Goal: Contribute content: Add original content to the website for others to see

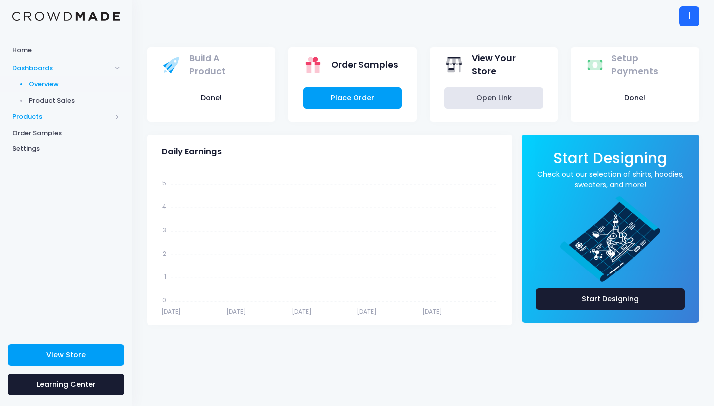
click at [29, 118] on span "Products" at bounding box center [61, 117] width 99 height 10
click at [61, 103] on span "Product Builder" at bounding box center [74, 101] width 91 height 10
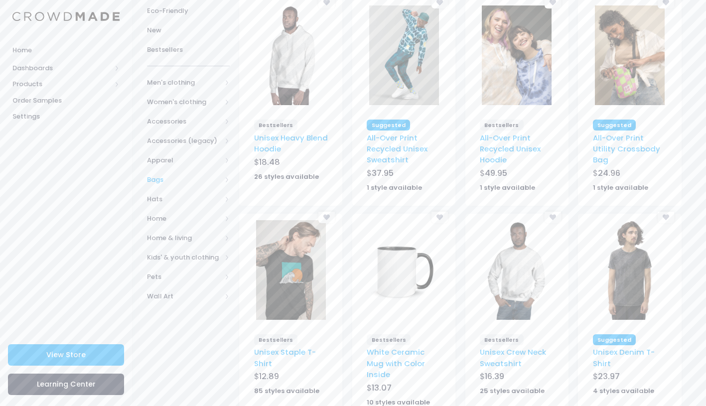
scroll to position [96, 0]
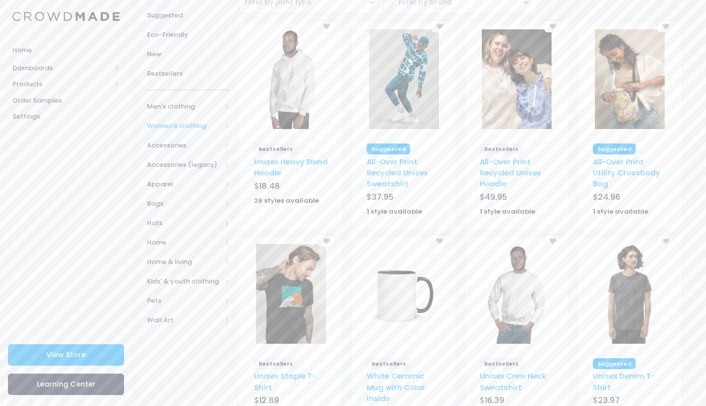
click at [226, 125] on span at bounding box center [226, 125] width 5 height 5
click at [215, 222] on span at bounding box center [214, 222] width 5 height 5
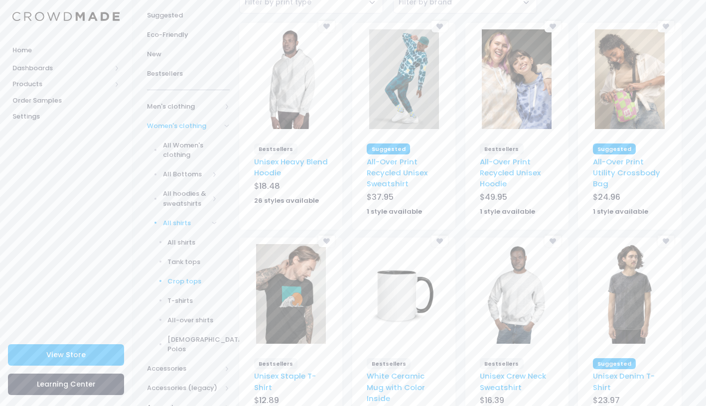
click at [196, 278] on span "Crop tops" at bounding box center [192, 282] width 50 height 10
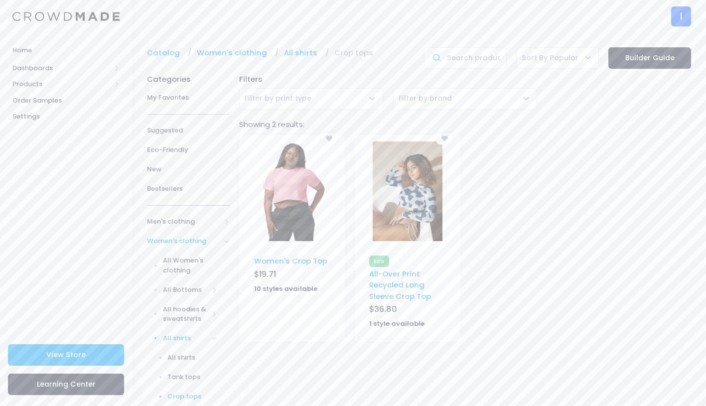
click at [296, 207] on img at bounding box center [292, 192] width 70 height 100
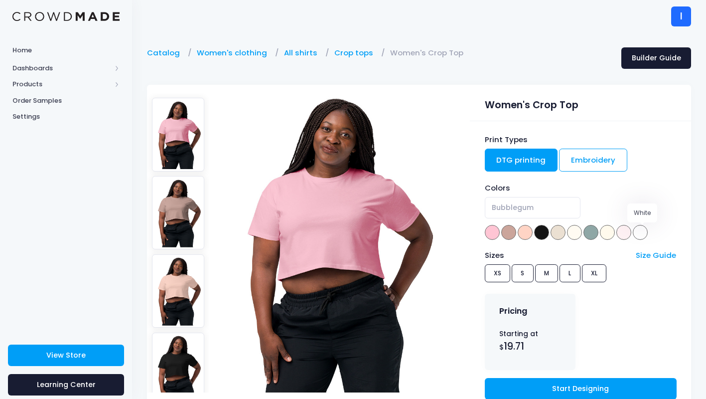
click at [638, 236] on span at bounding box center [640, 232] width 15 height 15
select select "White"
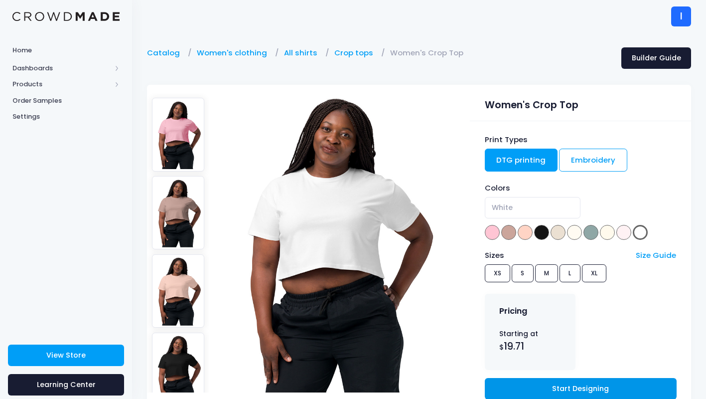
click at [562, 383] on link "Start Designing" at bounding box center [581, 388] width 192 height 21
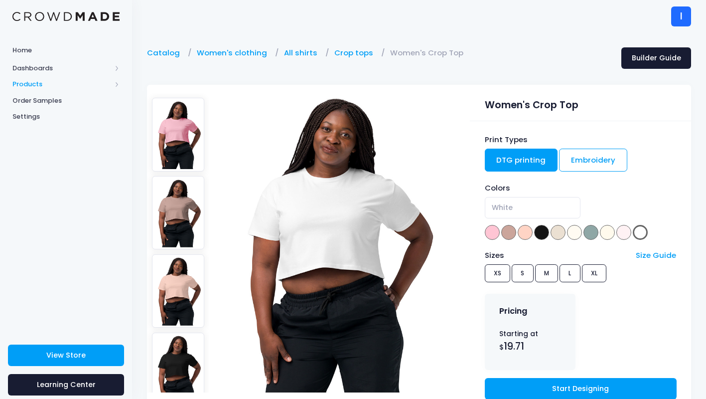
click at [34, 79] on span "Products" at bounding box center [61, 84] width 99 height 10
click at [58, 99] on span "Product Builder" at bounding box center [74, 101] width 91 height 10
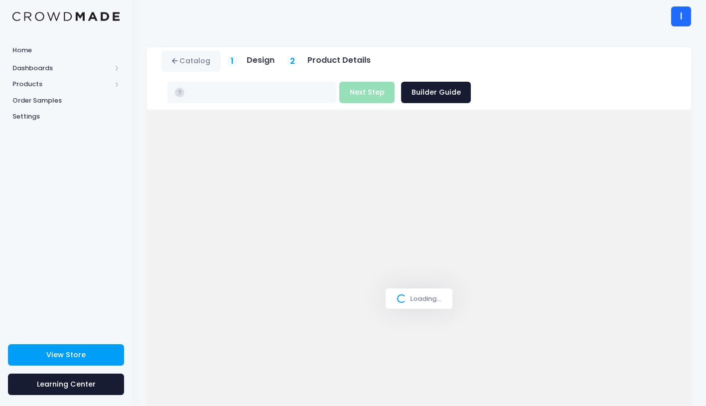
type input "$22.69"
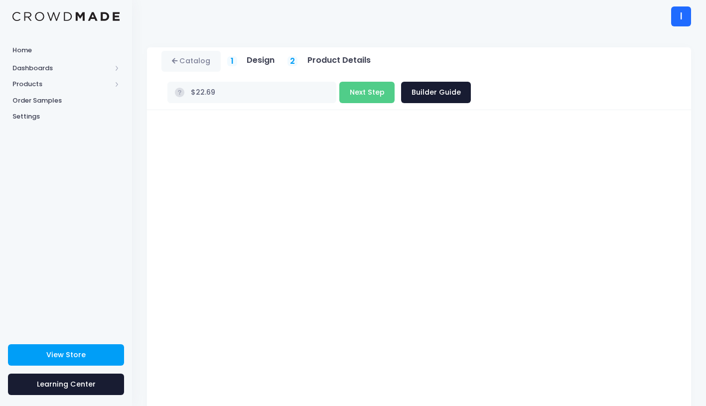
scroll to position [38, 0]
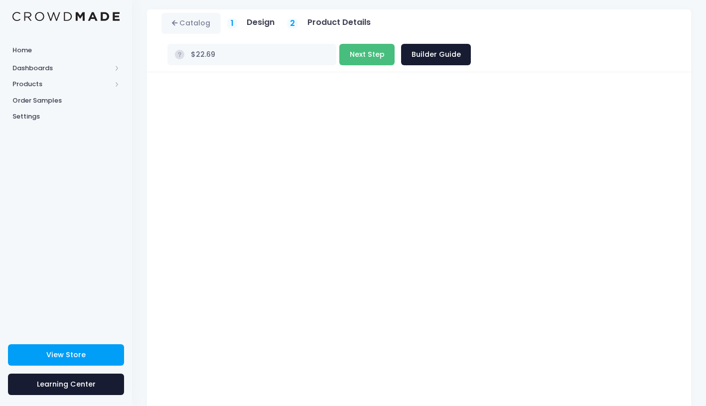
click at [395, 44] on button "Next Step" at bounding box center [366, 54] width 55 height 21
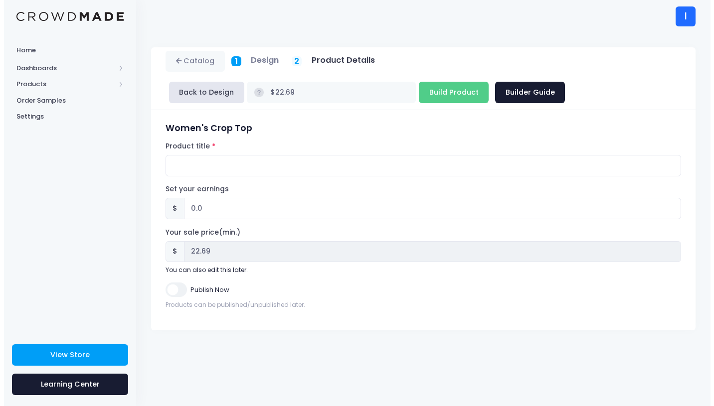
scroll to position [0, 0]
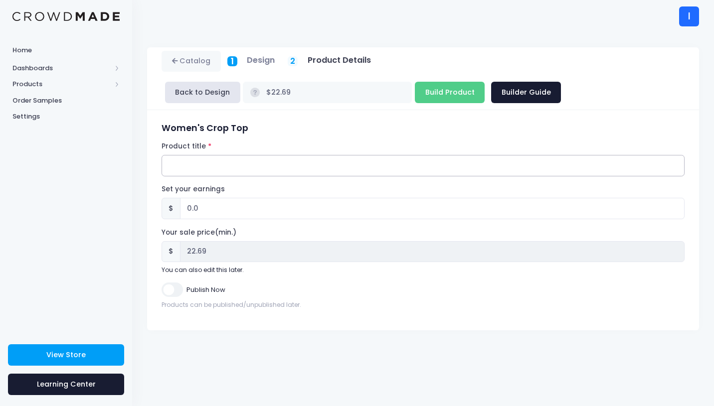
click at [253, 167] on input "Product title" at bounding box center [422, 165] width 523 height 21
type input "The Frozen Curse Girl's crop top"
click at [175, 291] on input "Publish Now" at bounding box center [171, 290] width 21 height 14
checkbox input "true"
click at [415, 84] on input "Build Product" at bounding box center [450, 92] width 70 height 21
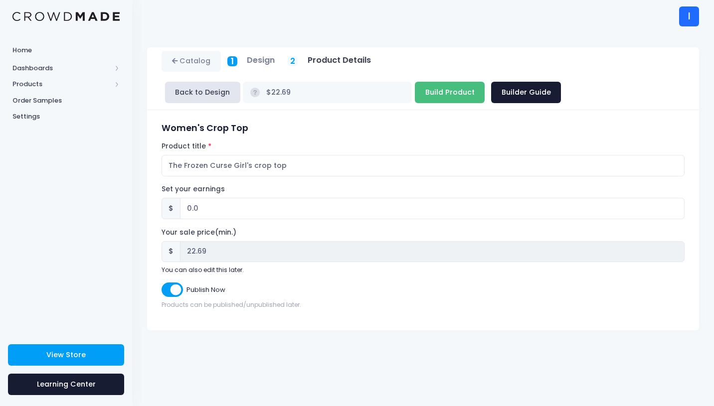
type input "Building product..."
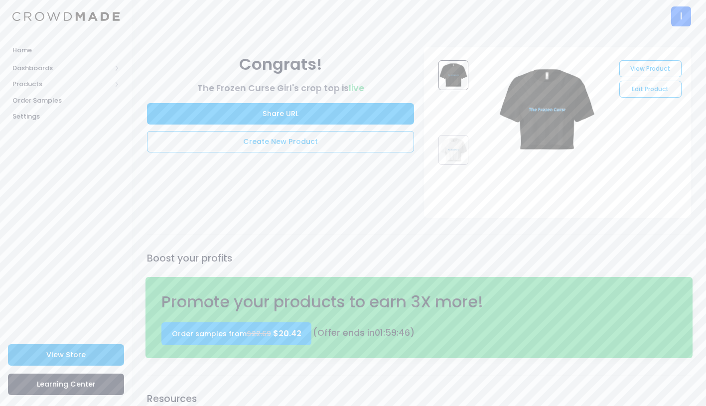
click at [104, 353] on link "View Store" at bounding box center [66, 354] width 116 height 21
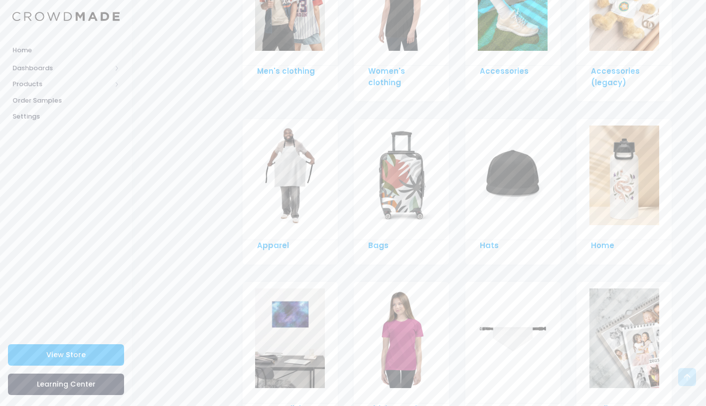
scroll to position [696, 0]
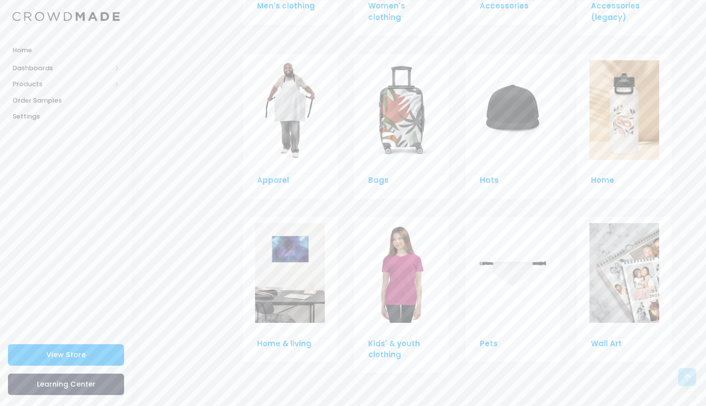
click at [290, 277] on img at bounding box center [290, 273] width 70 height 100
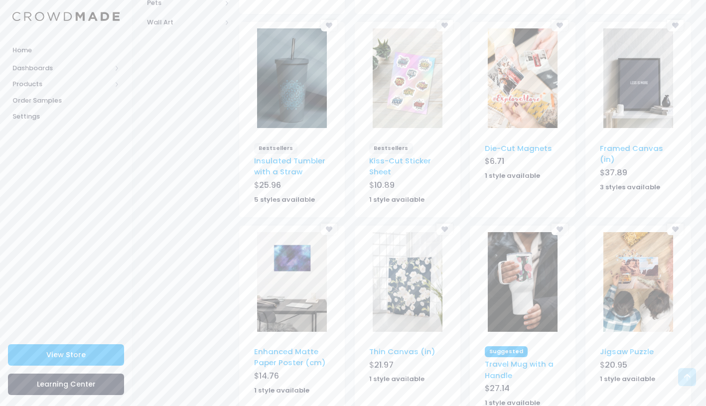
scroll to position [531, 0]
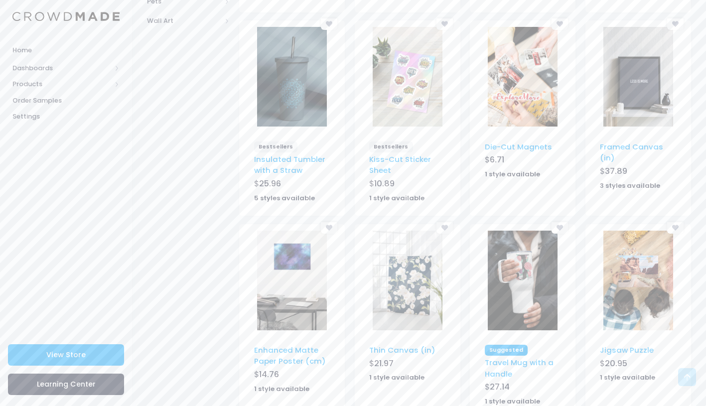
click at [522, 247] on img at bounding box center [523, 281] width 70 height 100
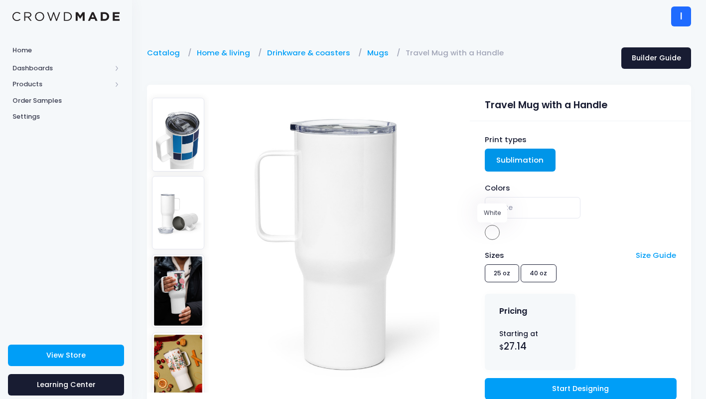
click at [493, 230] on span at bounding box center [492, 232] width 15 height 15
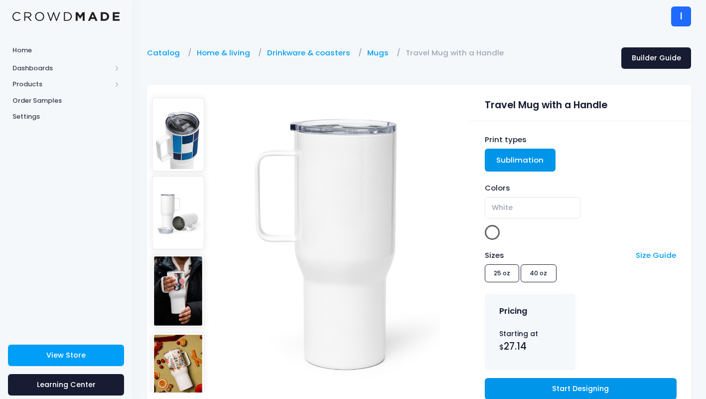
click at [570, 381] on link "Start Designing" at bounding box center [581, 388] width 192 height 21
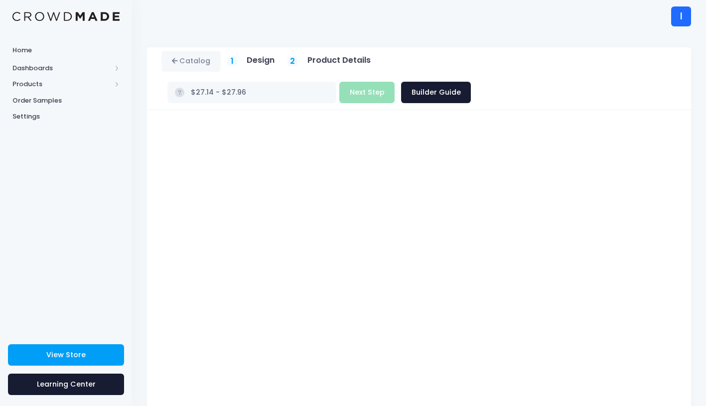
type input "$Infinity - $-Infinity"
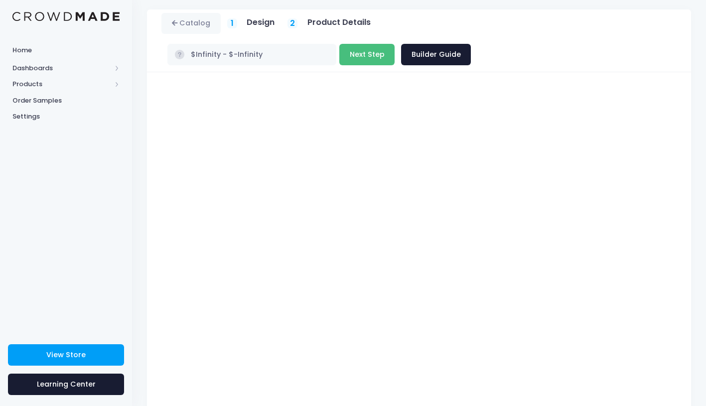
click at [395, 44] on button "Next Step" at bounding box center [366, 54] width 55 height 21
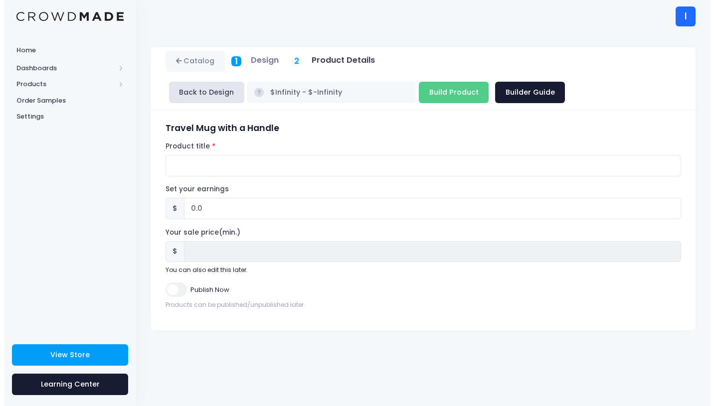
scroll to position [0, 0]
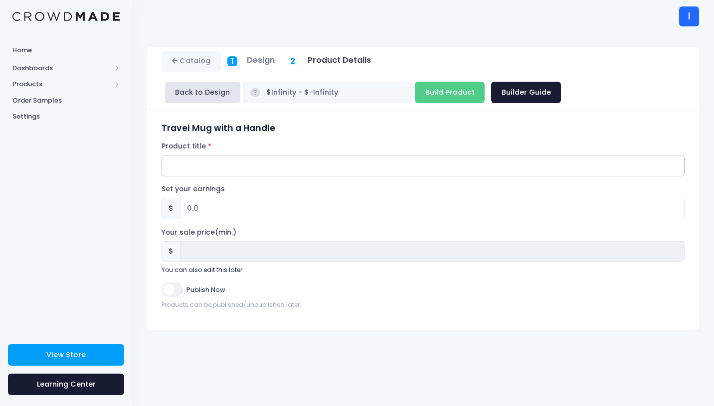
click at [232, 160] on input "Product title" at bounding box center [422, 165] width 523 height 21
click at [192, 166] on input "The FRozen Curse Winter" at bounding box center [422, 165] width 523 height 21
click at [264, 168] on input "The Frozen Curse Winter" at bounding box center [422, 165] width 523 height 21
type input "The Frozen Curse Winter Travel Mug"
click at [176, 287] on input "Publish Now" at bounding box center [171, 290] width 21 height 14
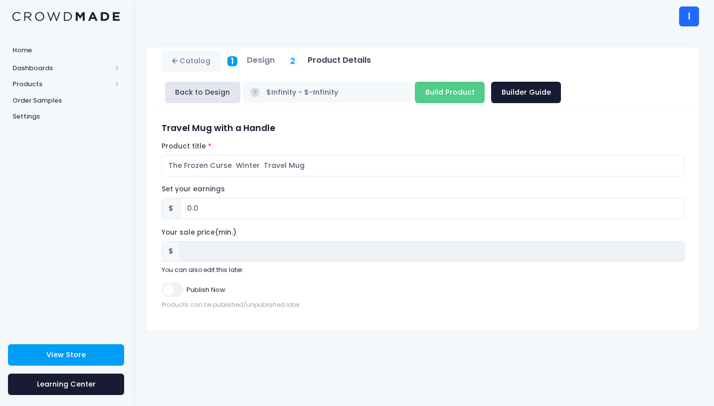
checkbox input "true"
click at [415, 88] on input "Build Product" at bounding box center [450, 92] width 70 height 21
type input "Building product..."
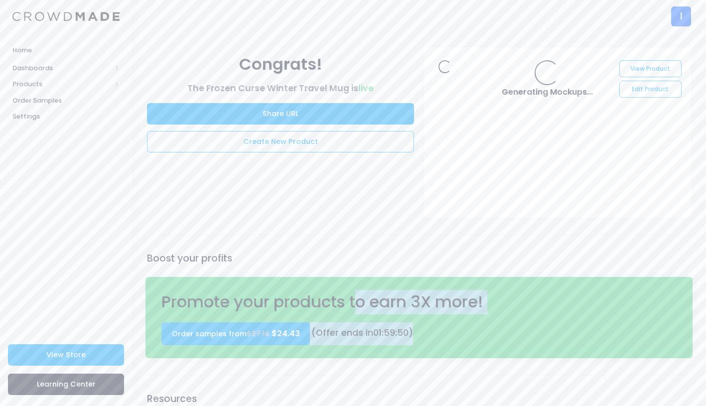
drag, startPoint x: 362, startPoint y: 309, endPoint x: 410, endPoint y: 326, distance: 51.1
click at [415, 326] on div "Promote your products to earn 3X more! Order samples from $27.14 $24.43 (Offer …" at bounding box center [354, 313] width 394 height 63
click at [375, 329] on span "01" at bounding box center [377, 333] width 8 height 12
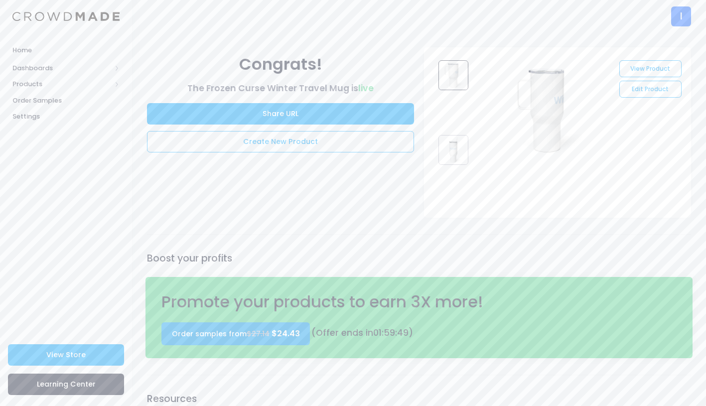
click at [248, 326] on link "Order samples from $27.14 $24.43" at bounding box center [235, 333] width 148 height 23
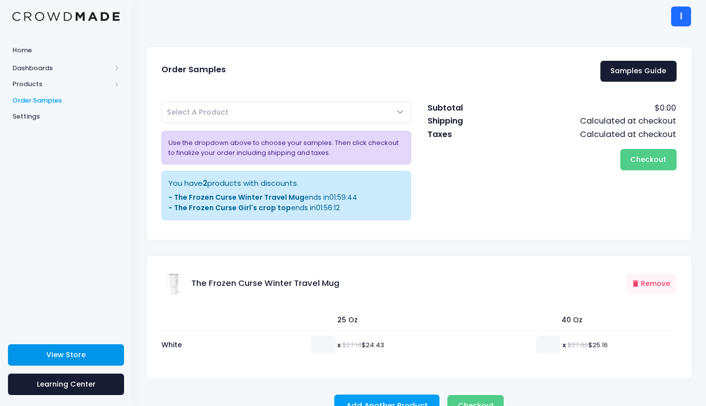
click at [97, 347] on link "View Store" at bounding box center [66, 354] width 116 height 21
